Goal: Book appointment/travel/reservation

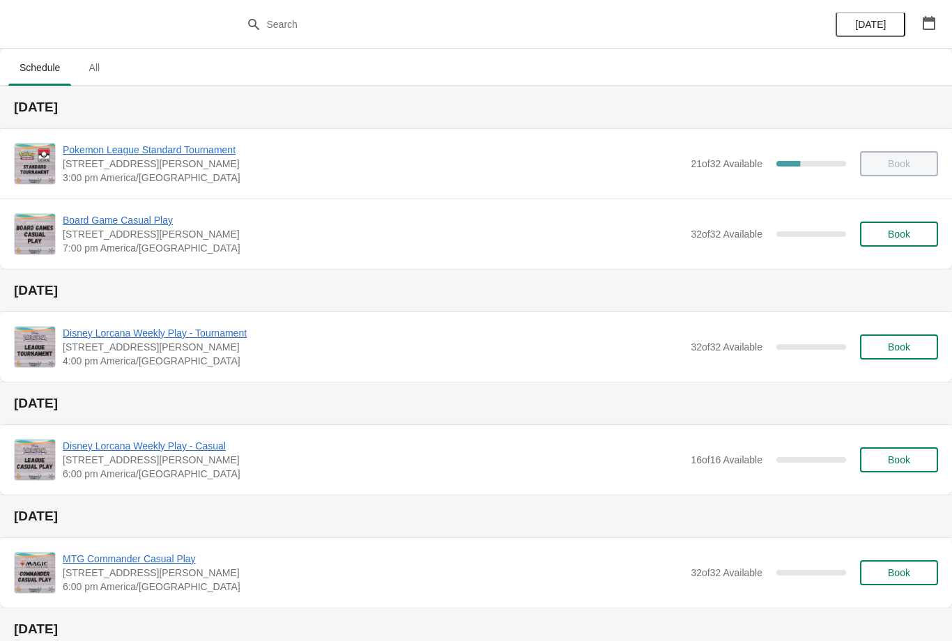
click at [917, 234] on span "Book" at bounding box center [899, 234] width 53 height 11
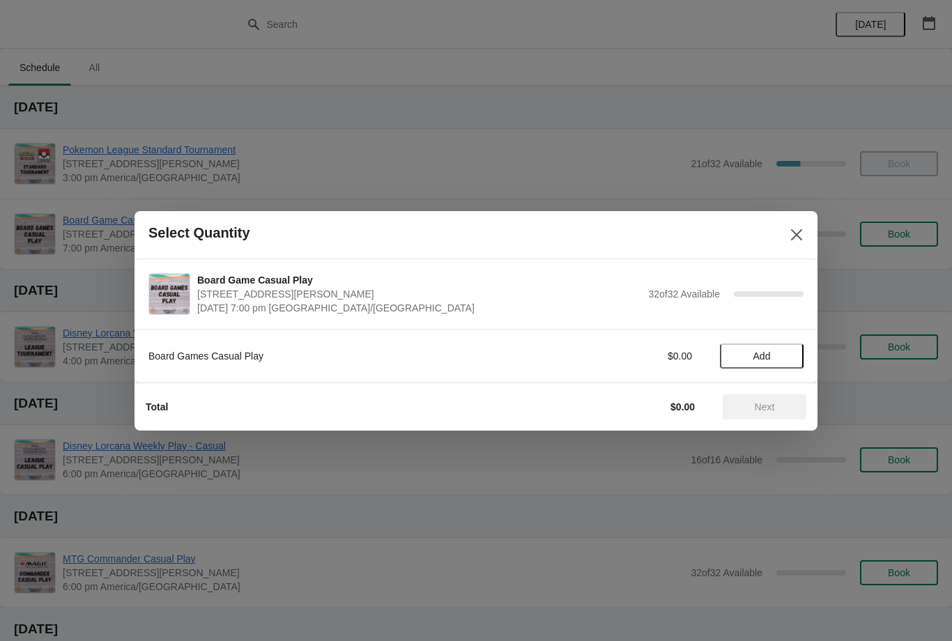
click at [766, 346] on button "Add" at bounding box center [762, 356] width 84 height 25
click at [786, 352] on icon at bounding box center [786, 356] width 15 height 15
click at [781, 403] on span "Next" at bounding box center [764, 406] width 61 height 11
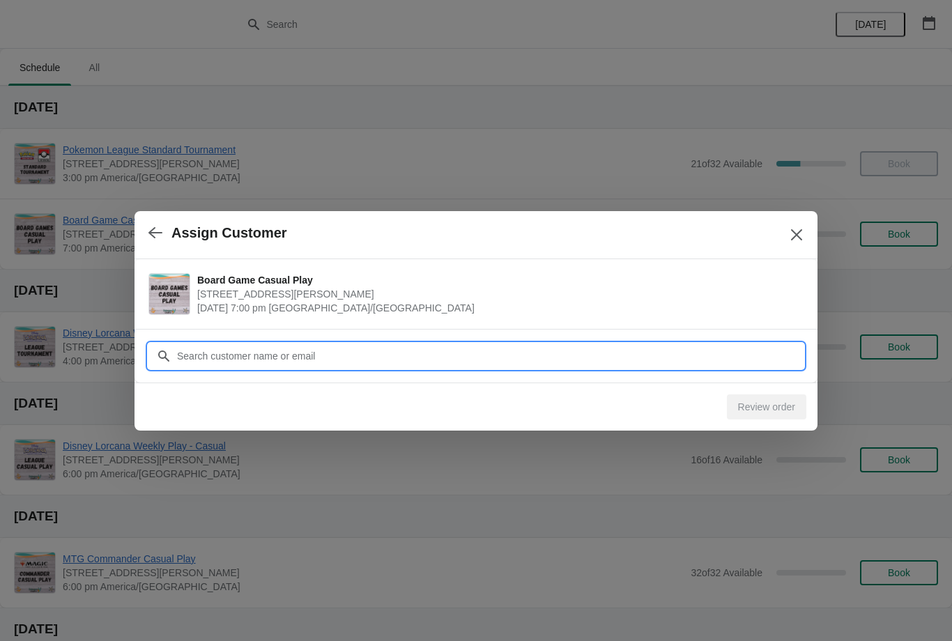
click at [463, 360] on input "Customer" at bounding box center [489, 356] width 627 height 25
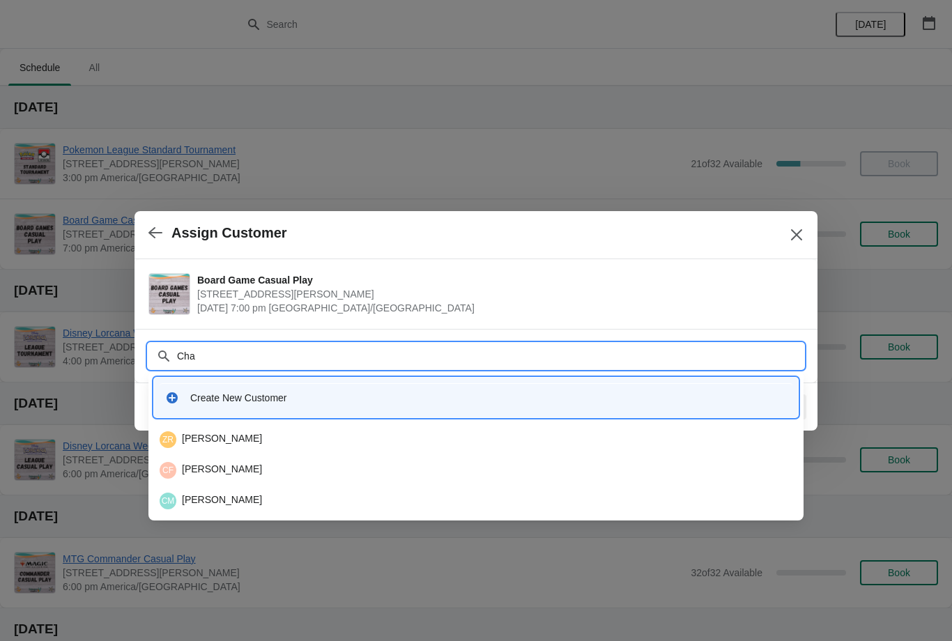
type input "[PERSON_NAME]"
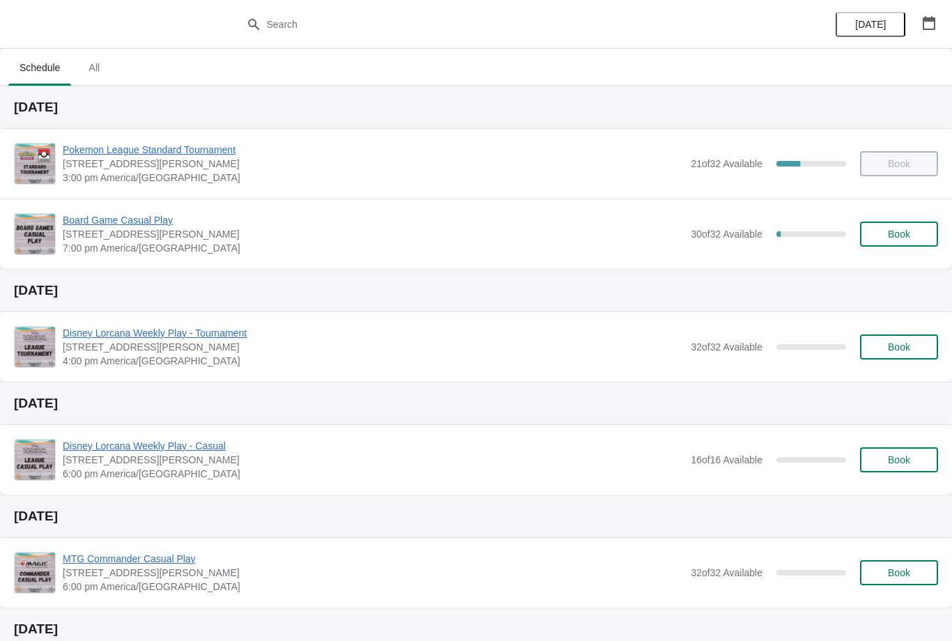
click at [898, 243] on button "Book" at bounding box center [899, 234] width 78 height 25
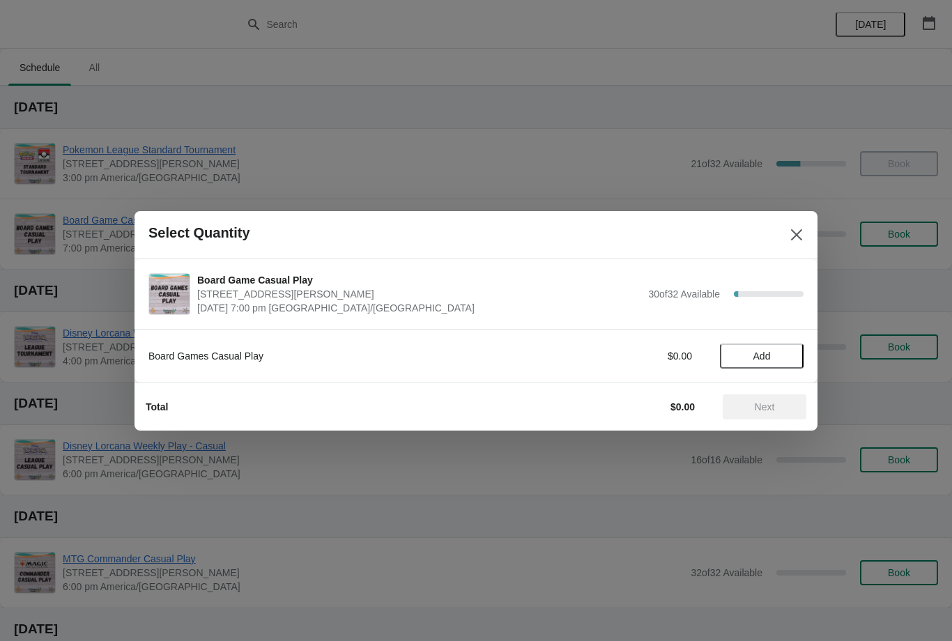
click at [772, 357] on span "Add" at bounding box center [762, 356] width 59 height 11
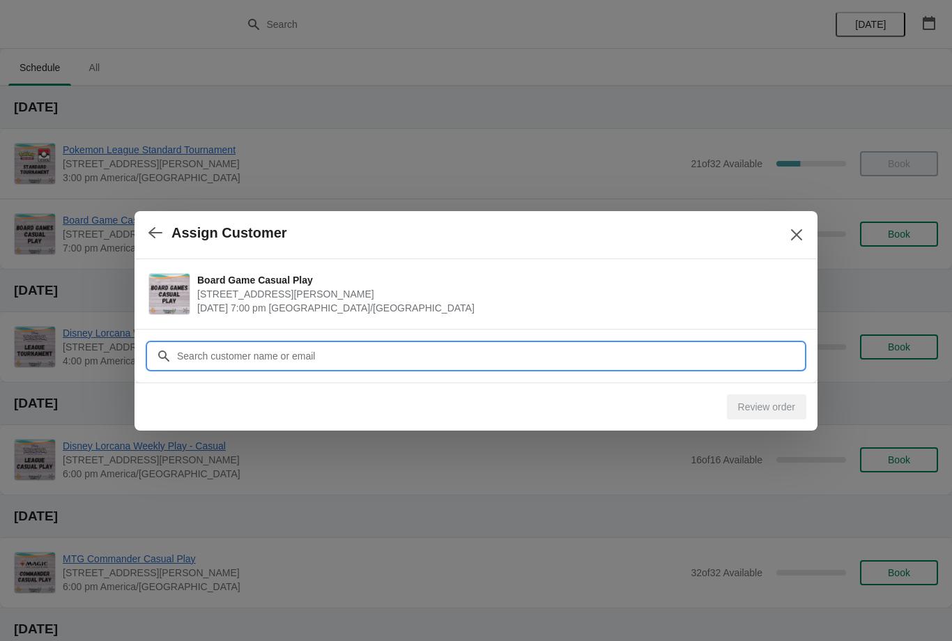
click at [358, 352] on input "Customer" at bounding box center [489, 356] width 627 height 25
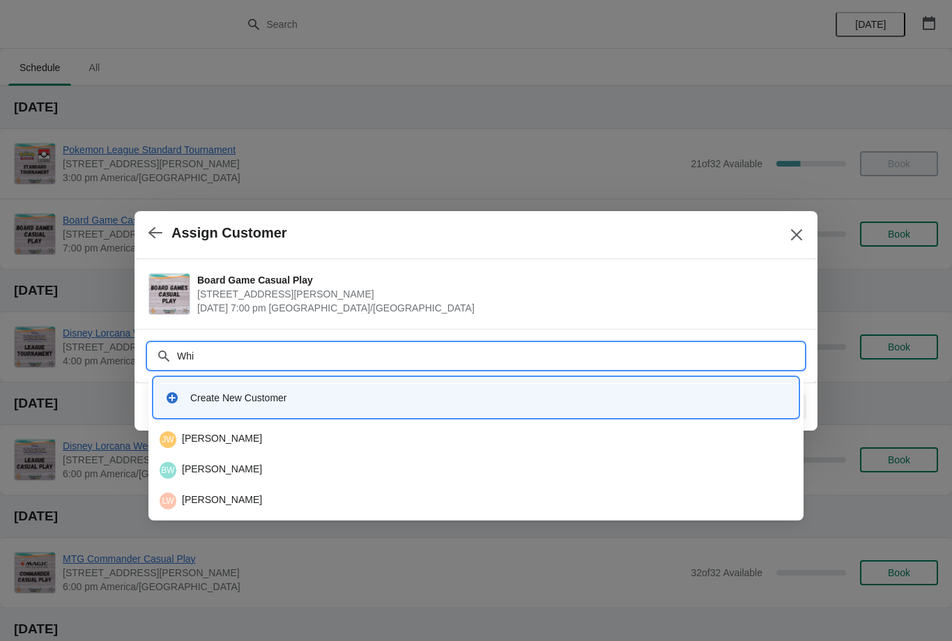
type input "Whit"
click at [225, 430] on div "JW Jace Whitaker" at bounding box center [476, 440] width 644 height 28
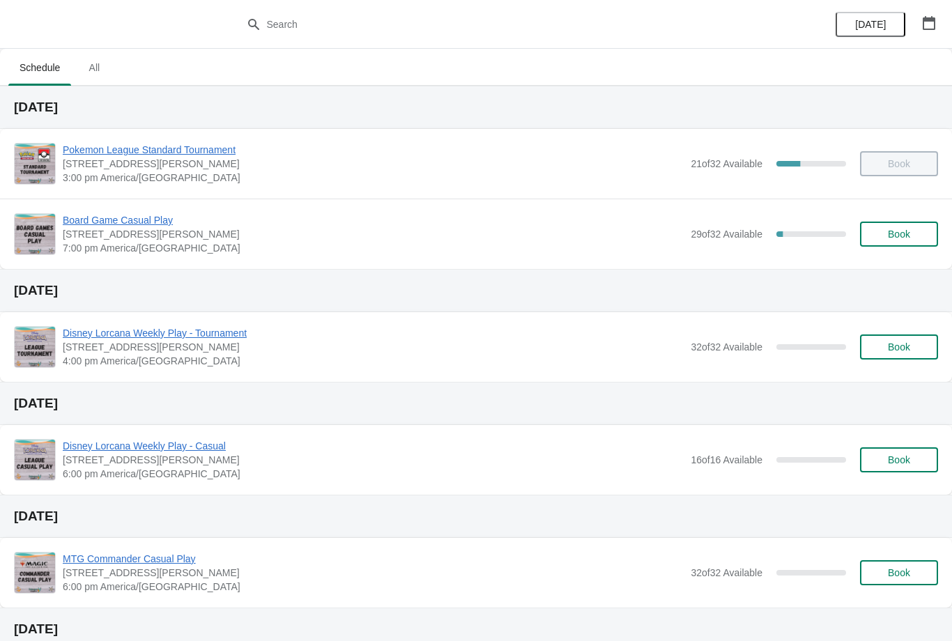
click at [898, 233] on span "Book" at bounding box center [899, 234] width 22 height 11
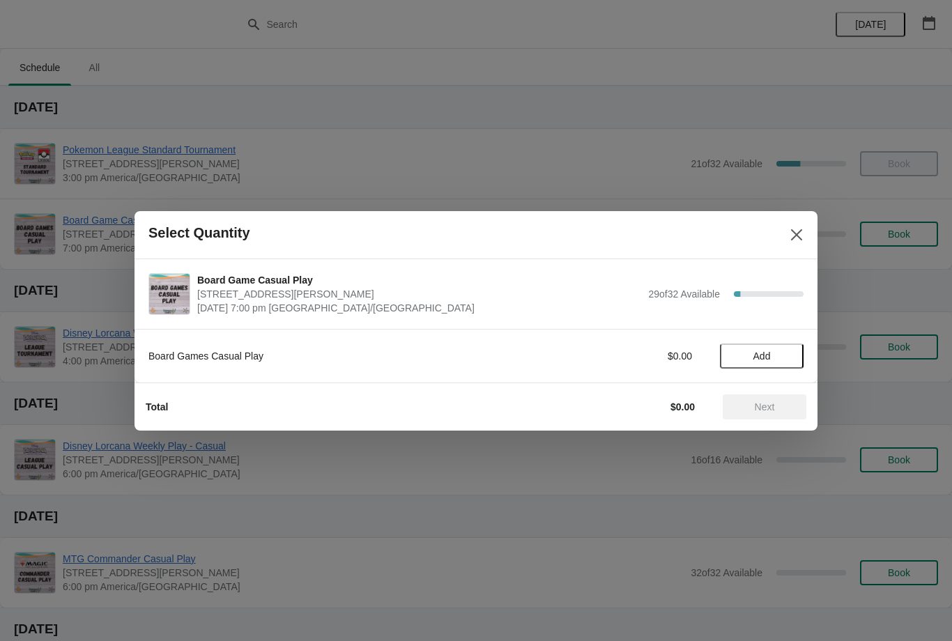
click at [785, 360] on span "Add" at bounding box center [762, 356] width 59 height 11
click at [783, 403] on span "Next" at bounding box center [764, 406] width 61 height 11
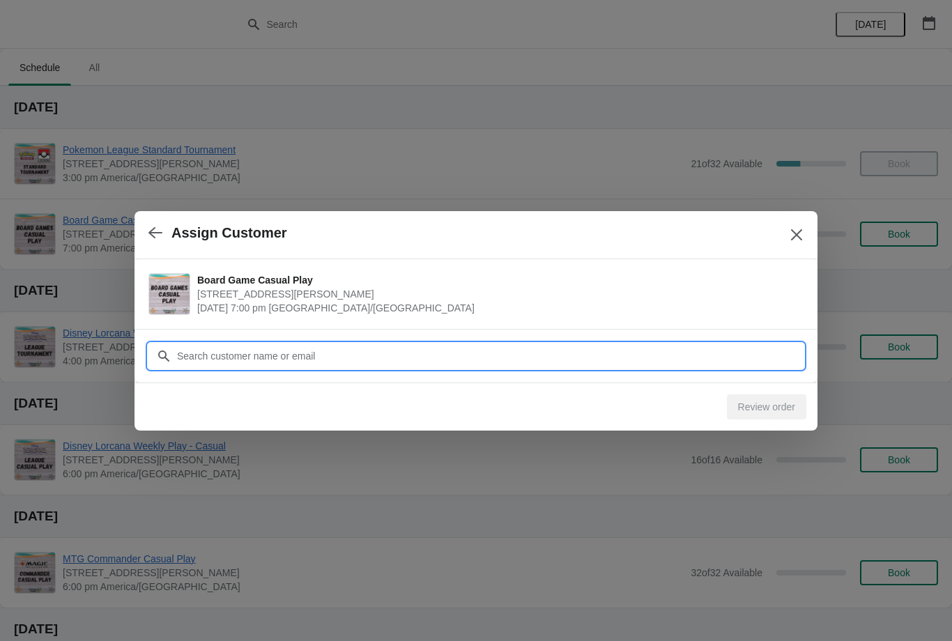
click at [399, 344] on input "Customer" at bounding box center [489, 356] width 627 height 25
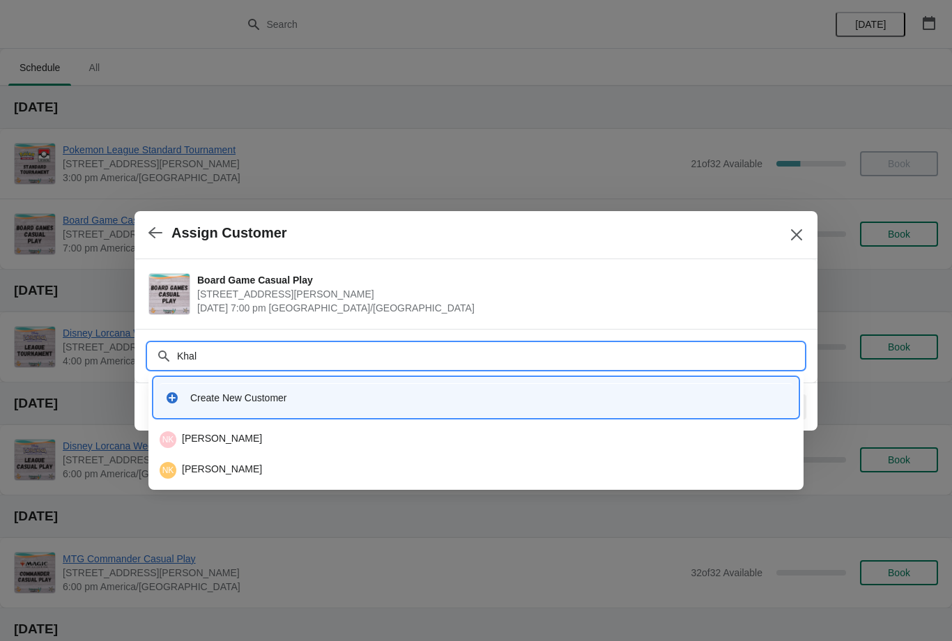
type input "Khali"
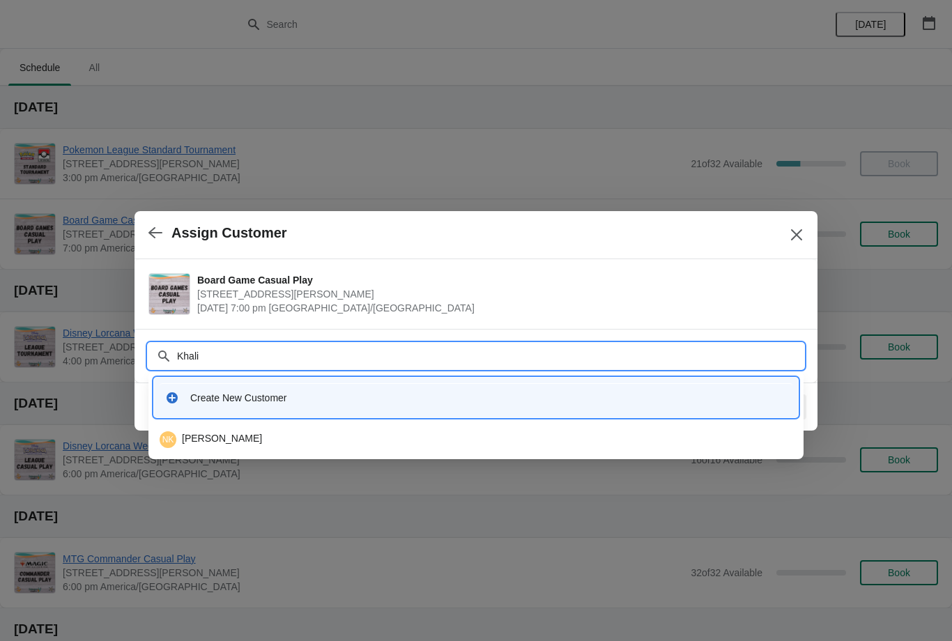
click at [222, 441] on div "NK Noor Khalil" at bounding box center [476, 439] width 633 height 17
